Goal: Transaction & Acquisition: Purchase product/service

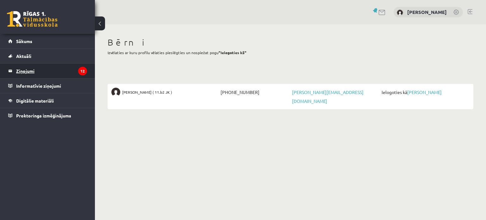
click at [48, 72] on legend "Ziņojumi 12" at bounding box center [51, 71] width 71 height 15
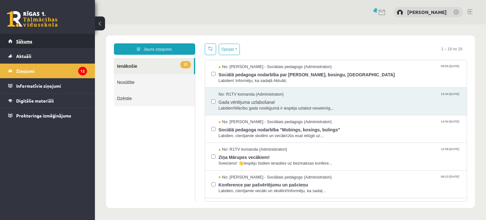
click at [42, 44] on link "Sākums" at bounding box center [47, 41] width 79 height 15
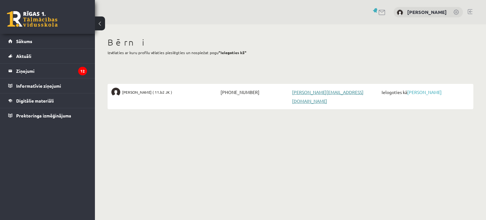
click at [303, 93] on link "[PERSON_NAME][EMAIL_ADDRESS][DOMAIN_NAME]" at bounding box center [327, 96] width 71 height 15
click at [364, 164] on body "0 Dāvanas 0 mP 0 xp [PERSON_NAME] Sākums Aktuāli Kā mācīties eSKOLĀ Kontakti No…" at bounding box center [243, 110] width 486 height 220
click at [414, 90] on link "[PERSON_NAME]" at bounding box center [424, 92] width 34 height 6
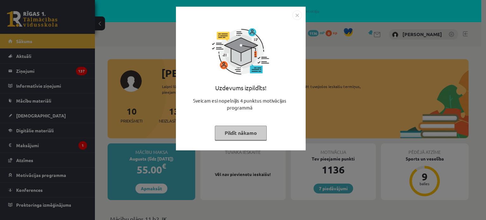
click at [296, 15] on img "Close" at bounding box center [296, 14] width 9 height 9
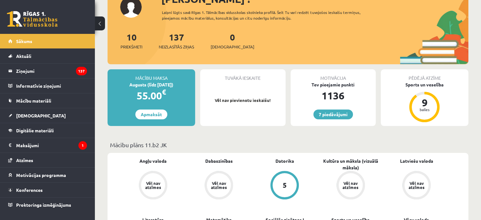
scroll to position [63, 0]
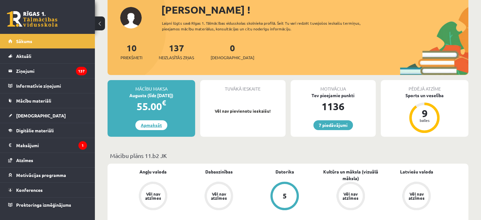
click at [151, 124] on link "Apmaksāt" at bounding box center [151, 125] width 32 height 10
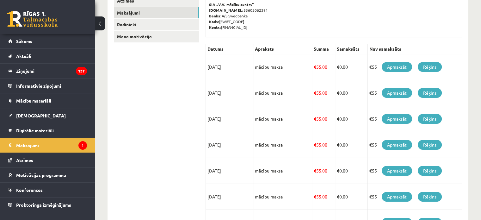
scroll to position [139, 0]
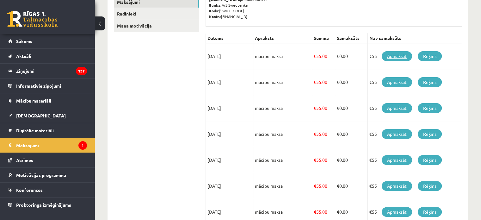
click at [393, 58] on link "Apmaksāt" at bounding box center [397, 56] width 30 height 10
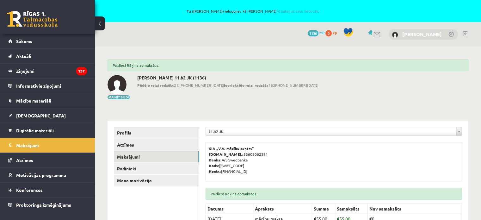
click at [430, 35] on link "[PERSON_NAME]" at bounding box center [422, 34] width 40 height 6
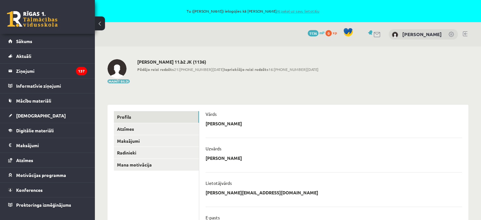
click at [281, 12] on link "Atpakaļ uz savu lietotāju" at bounding box center [297, 11] width 43 height 5
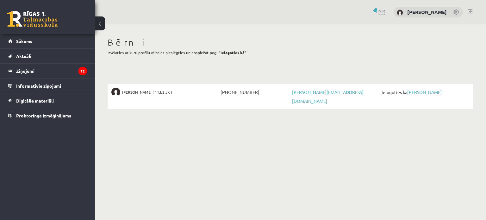
click at [469, 11] on link at bounding box center [469, 11] width 5 height 5
